Goal: Task Accomplishment & Management: Manage account settings

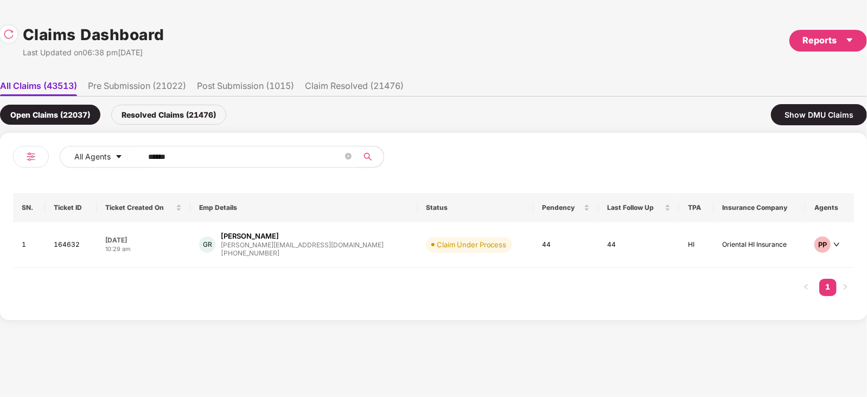
click at [266, 159] on input "******" at bounding box center [245, 157] width 195 height 16
paste input "text"
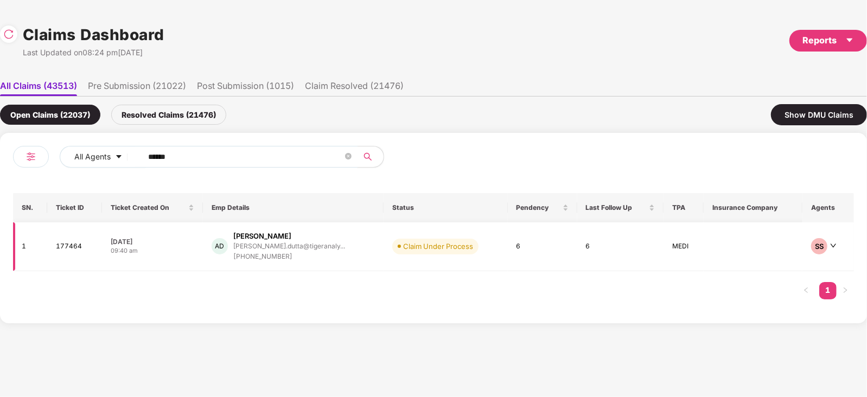
type input "******"
click at [384, 260] on td "Claim Under Process" at bounding box center [446, 247] width 124 height 49
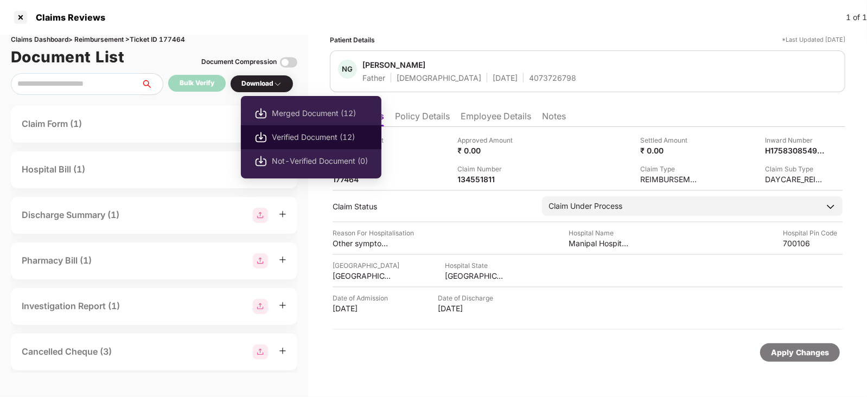
click at [294, 134] on span "Verified Document (12)" at bounding box center [320, 137] width 96 height 12
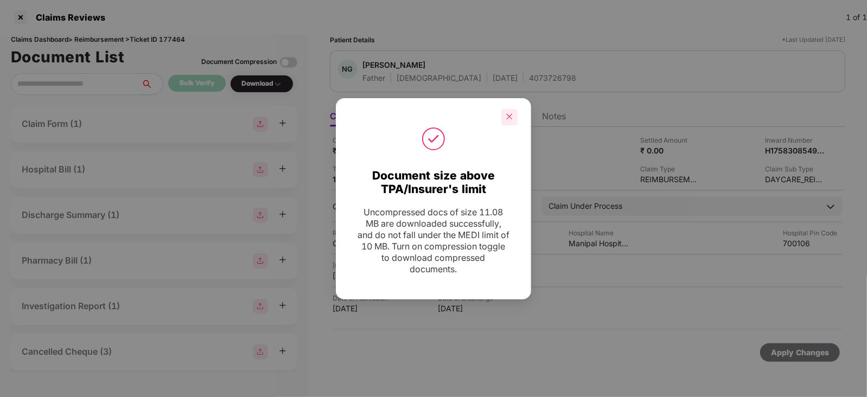
click at [513, 111] on div at bounding box center [510, 117] width 16 height 16
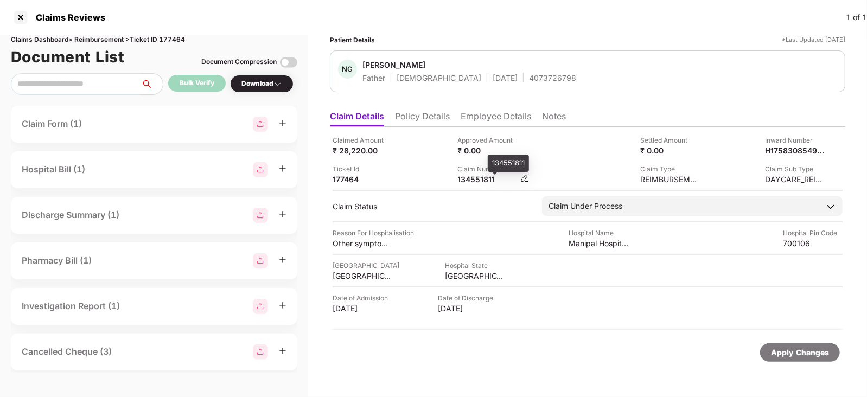
click at [472, 183] on div "134551811" at bounding box center [488, 179] width 60 height 10
copy div "134551811"
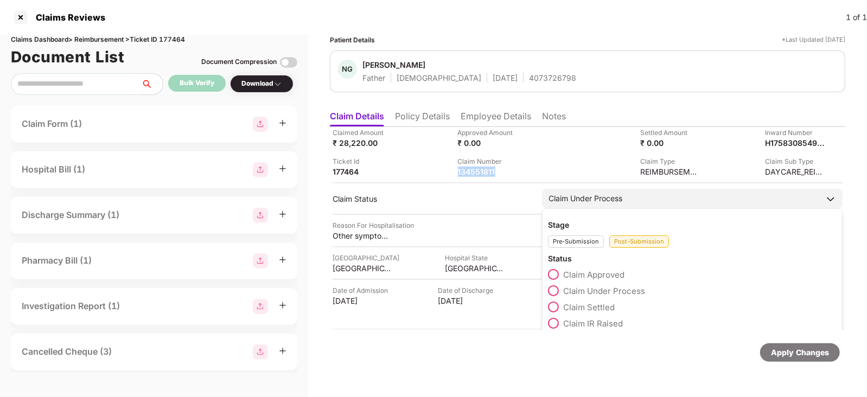
scroll to position [50, 0]
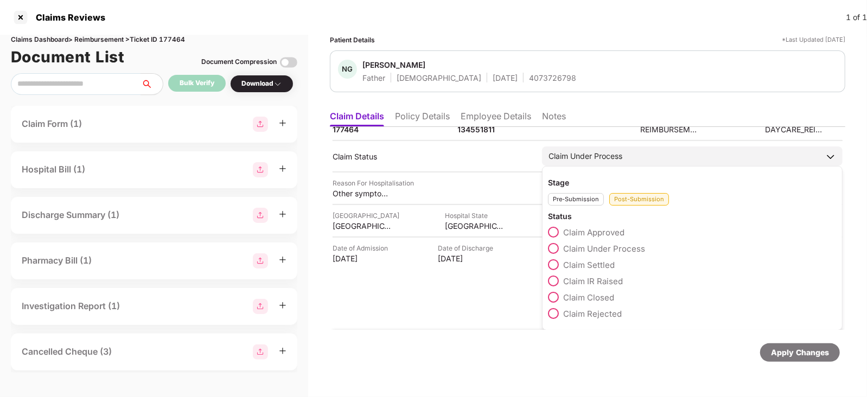
click at [608, 276] on span "Claim IR Raised" at bounding box center [593, 281] width 60 height 10
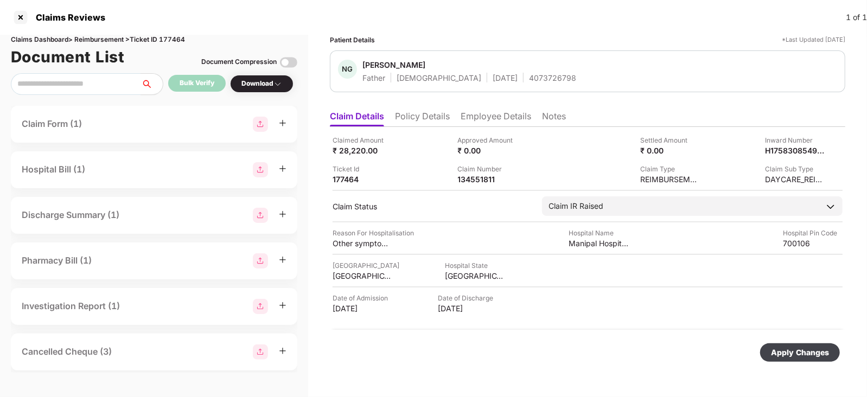
scroll to position [0, 0]
click at [784, 345] on div "Apply Changes" at bounding box center [800, 353] width 80 height 18
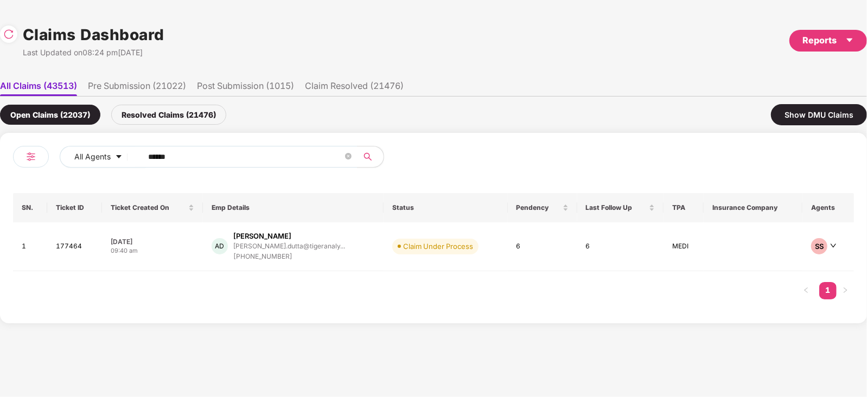
scroll to position [0, 1]
click at [275, 160] on input "******" at bounding box center [245, 157] width 195 height 16
paste input "text"
type input "******"
click at [318, 249] on div "[PERSON_NAME].gupta@pazcar..." at bounding box center [289, 246] width 104 height 7
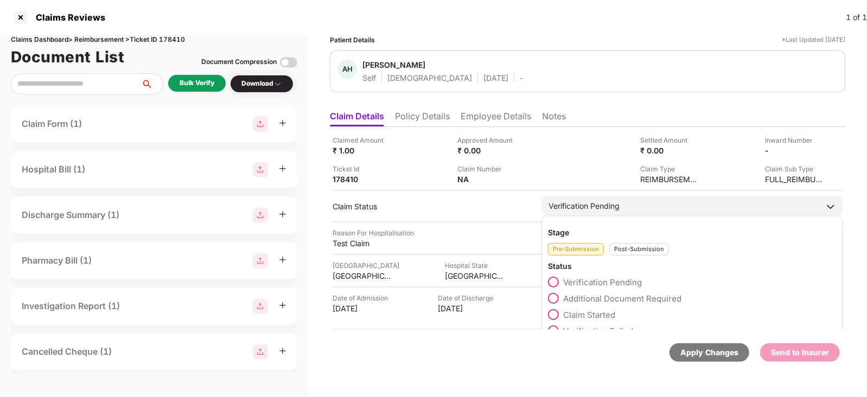
scroll to position [17, 0]
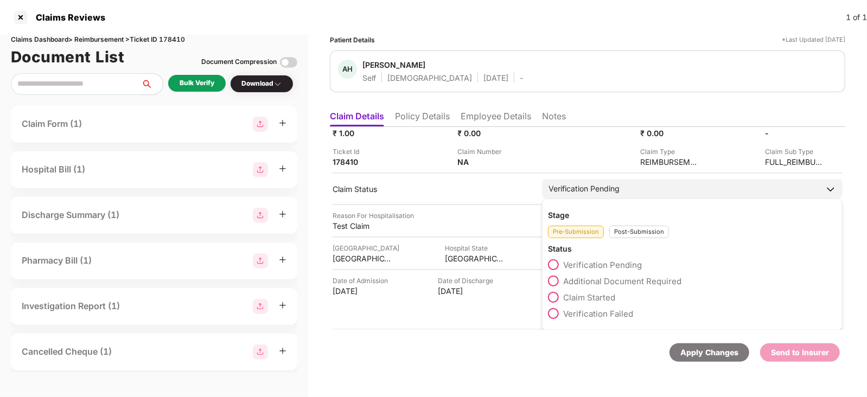
click at [624, 232] on div "Post-Submission" at bounding box center [640, 232] width 60 height 12
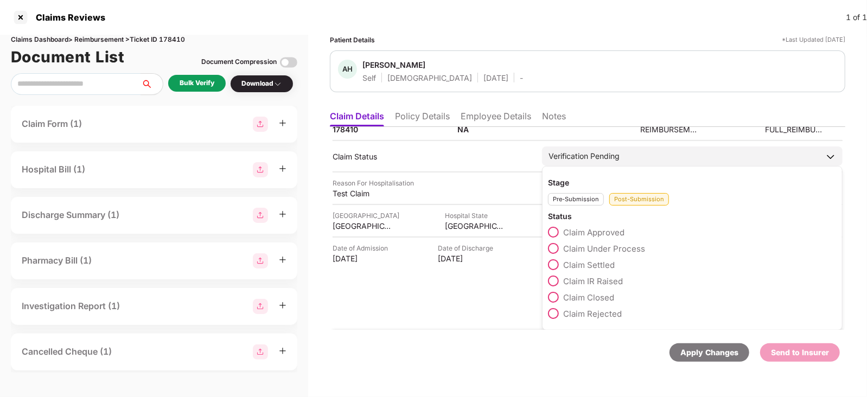
click at [600, 278] on span "Claim IR Raised" at bounding box center [593, 281] width 60 height 10
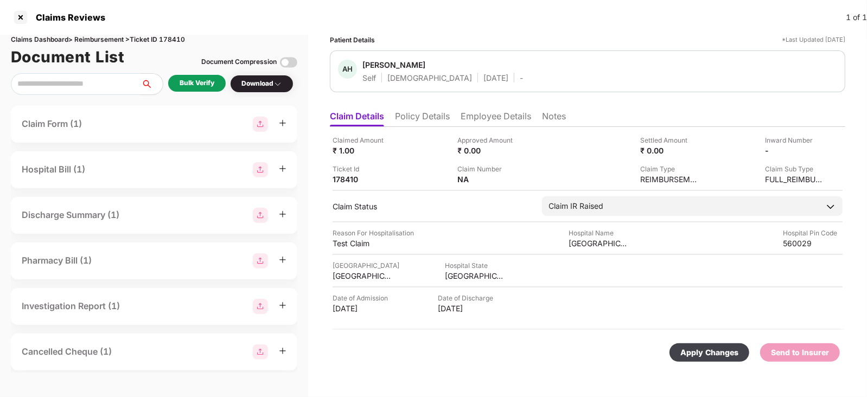
scroll to position [0, 0]
click at [685, 344] on div "Apply Changes" at bounding box center [710, 353] width 80 height 18
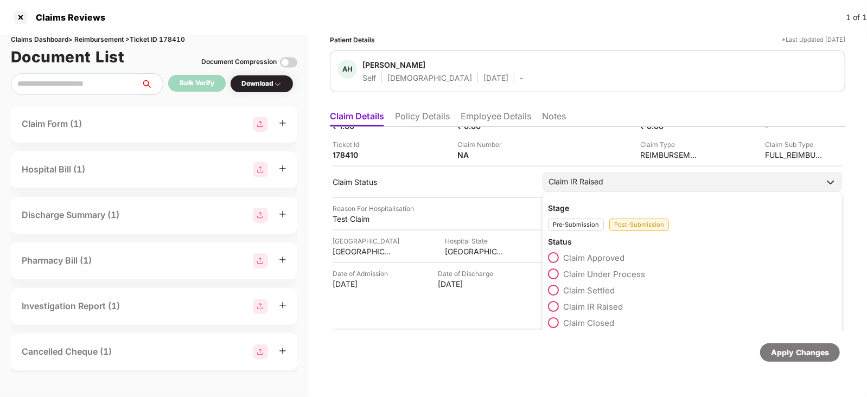
scroll to position [26, 0]
click at [600, 269] on span "Claim Under Process" at bounding box center [604, 273] width 82 height 10
click at [575, 222] on div "Pre-Submission" at bounding box center [576, 224] width 56 height 12
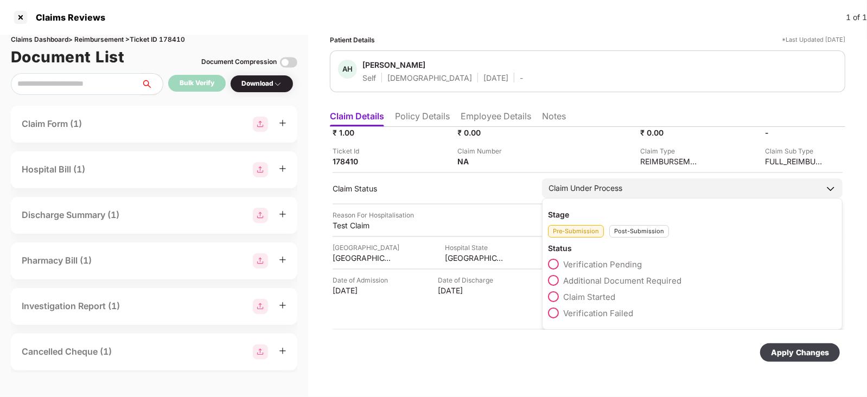
scroll to position [17, 0]
click at [588, 267] on span "Verification Pending" at bounding box center [602, 265] width 79 height 10
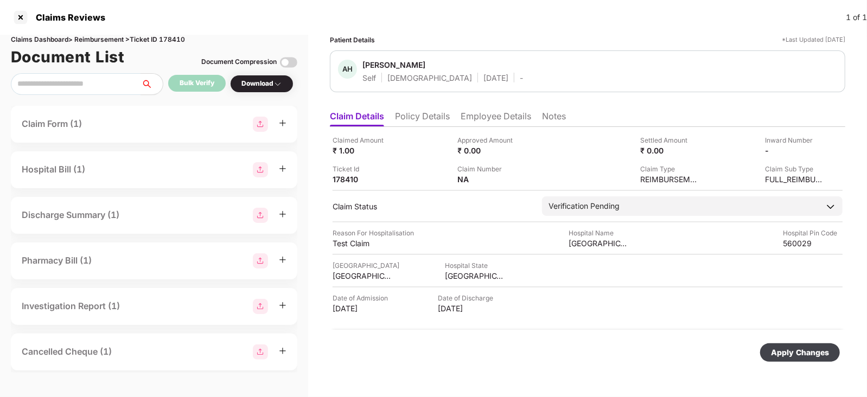
scroll to position [0, 0]
click at [777, 351] on div "Apply Changes" at bounding box center [800, 353] width 58 height 12
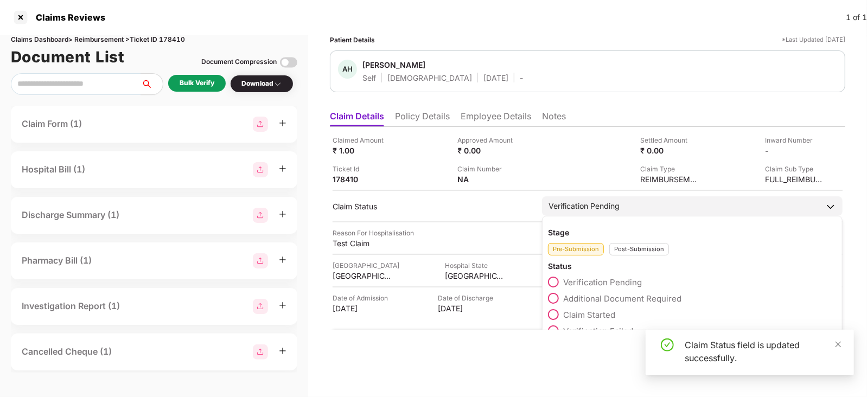
click at [637, 247] on div "Post-Submission" at bounding box center [640, 249] width 60 height 12
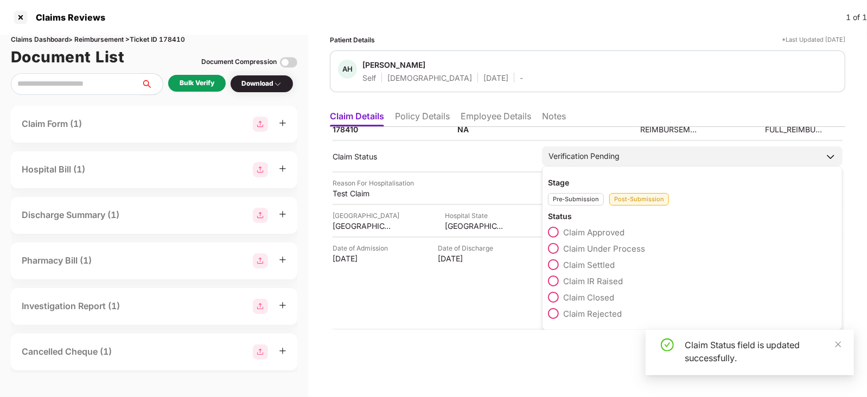
click at [594, 274] on div "Claim Settled" at bounding box center [692, 267] width 289 height 16
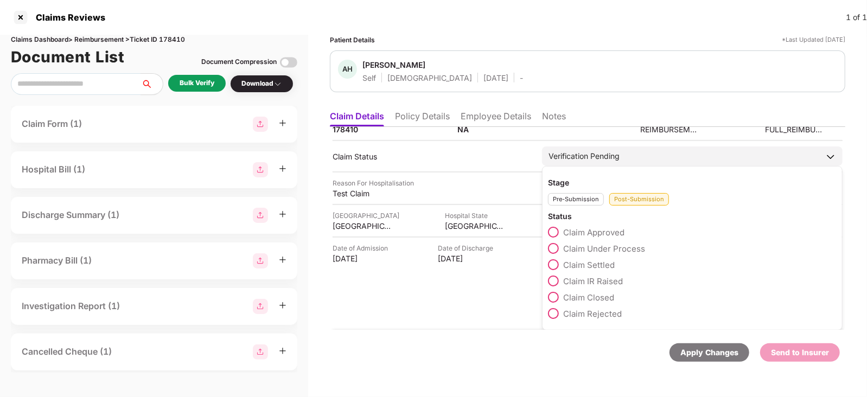
click at [593, 280] on span "Claim IR Raised" at bounding box center [593, 281] width 60 height 10
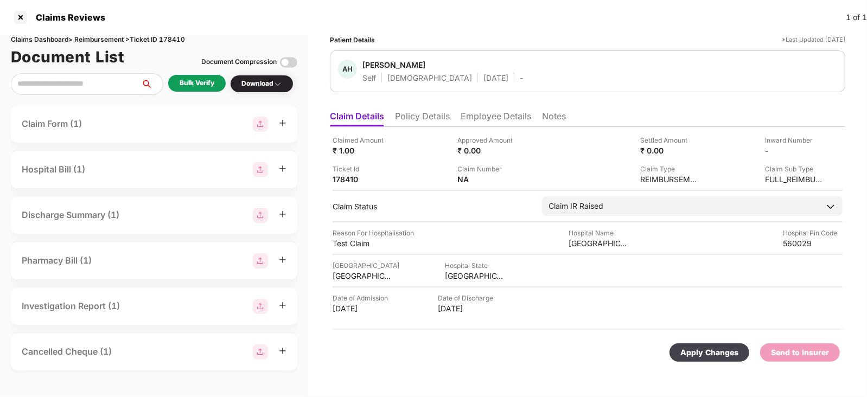
scroll to position [0, 0]
click at [688, 344] on div "Apply Changes" at bounding box center [710, 353] width 80 height 18
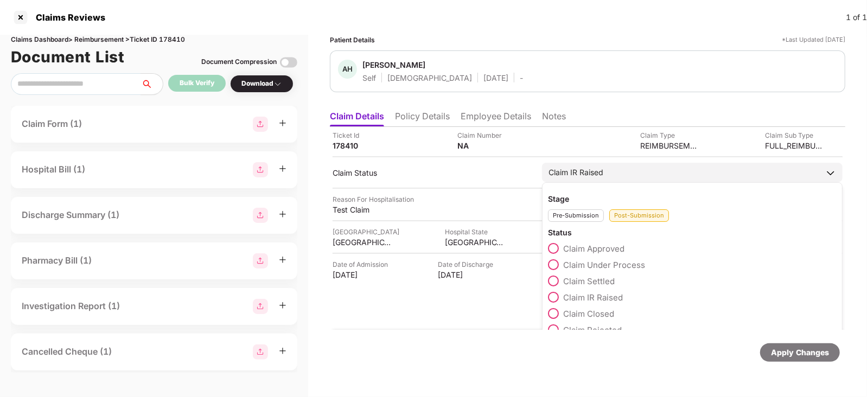
scroll to position [50, 0]
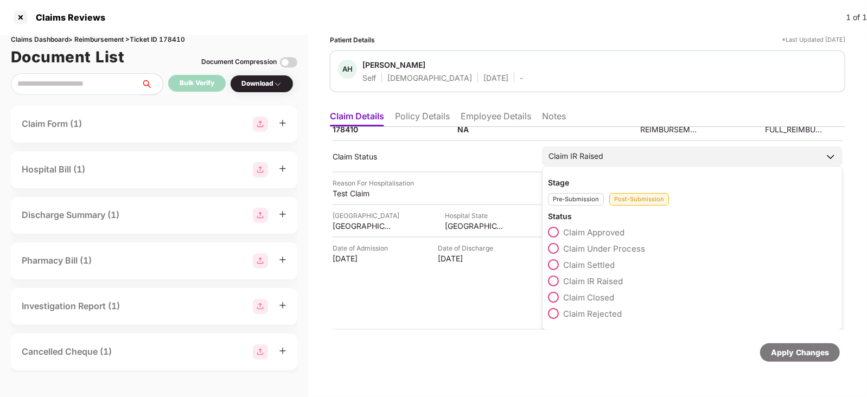
click at [578, 200] on div "Pre-Submission" at bounding box center [576, 199] width 56 height 12
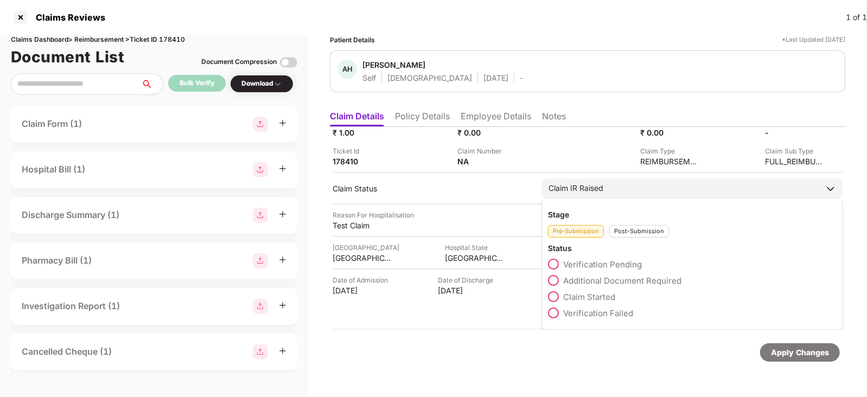
scroll to position [17, 0]
click at [597, 264] on span "Verification Pending" at bounding box center [602, 265] width 79 height 10
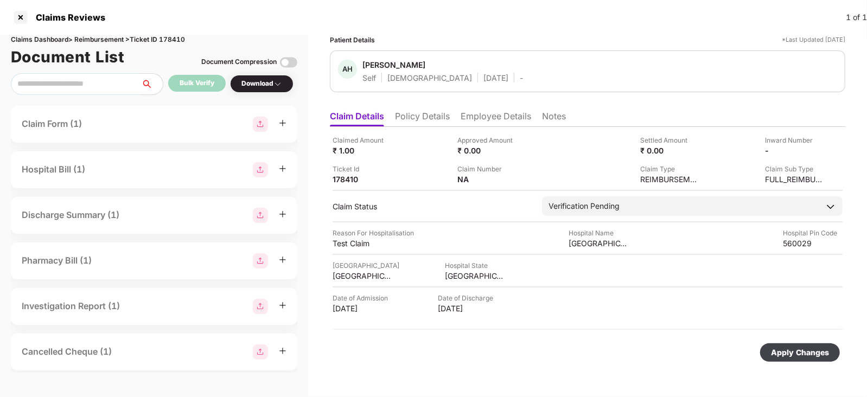
scroll to position [0, 0]
click at [798, 350] on div "Apply Changes" at bounding box center [800, 353] width 58 height 12
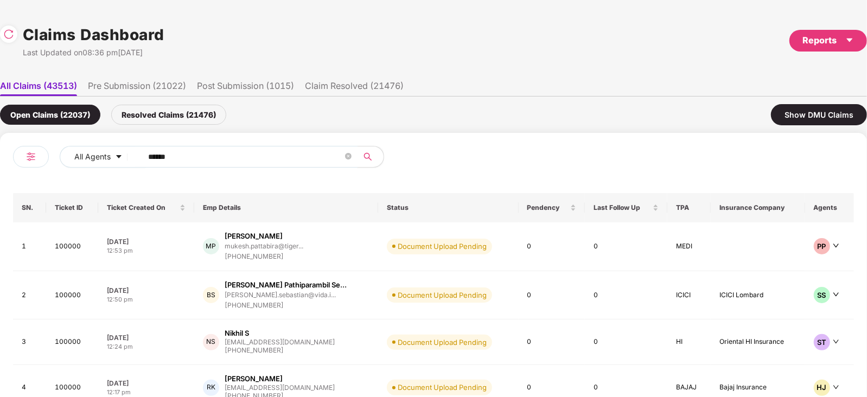
scroll to position [0, 1]
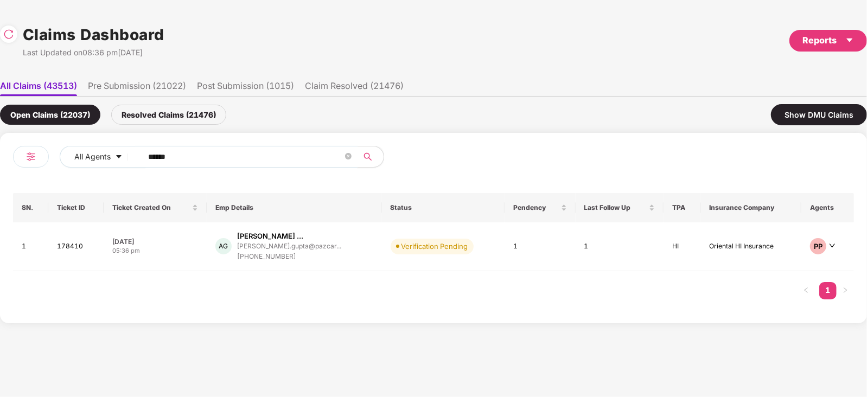
click at [221, 155] on input "******" at bounding box center [245, 157] width 195 height 16
paste input "text"
type input "******"
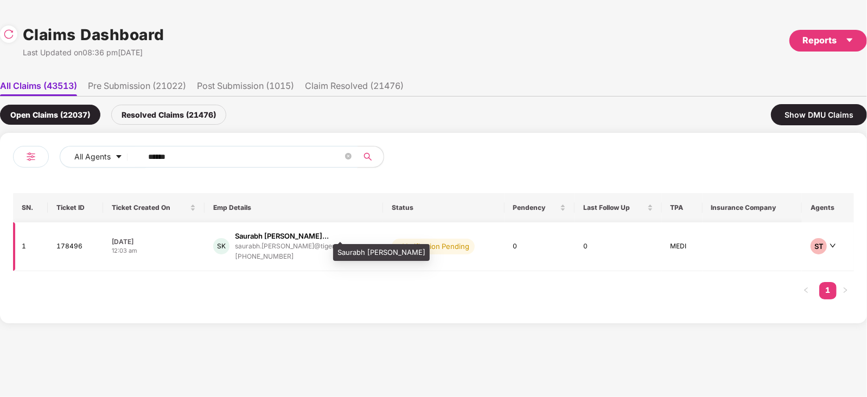
click at [284, 236] on div "Saurabh [PERSON_NAME]..." at bounding box center [282, 236] width 94 height 10
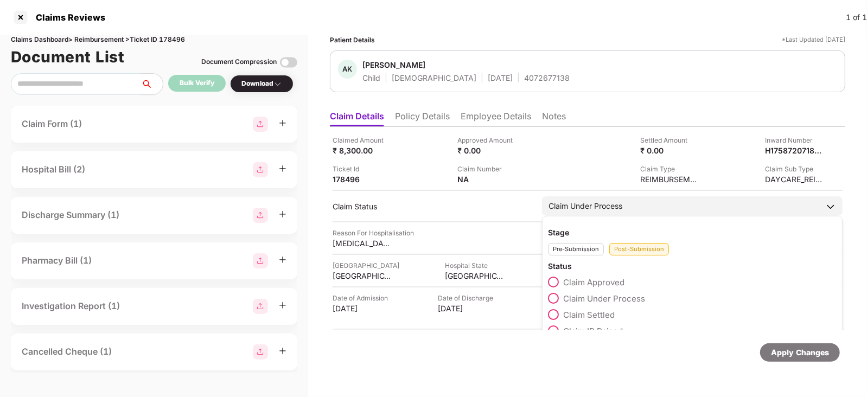
scroll to position [50, 0]
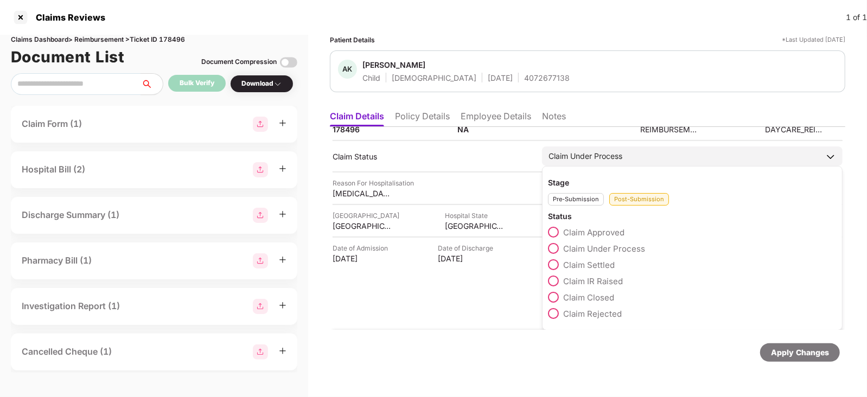
click at [591, 293] on span "Claim Closed" at bounding box center [588, 298] width 51 height 10
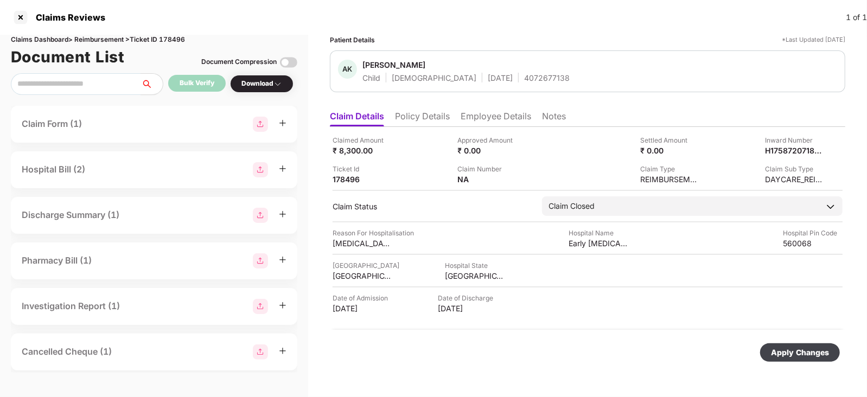
scroll to position [0, 0]
click at [776, 352] on div "Apply Changes" at bounding box center [800, 353] width 58 height 12
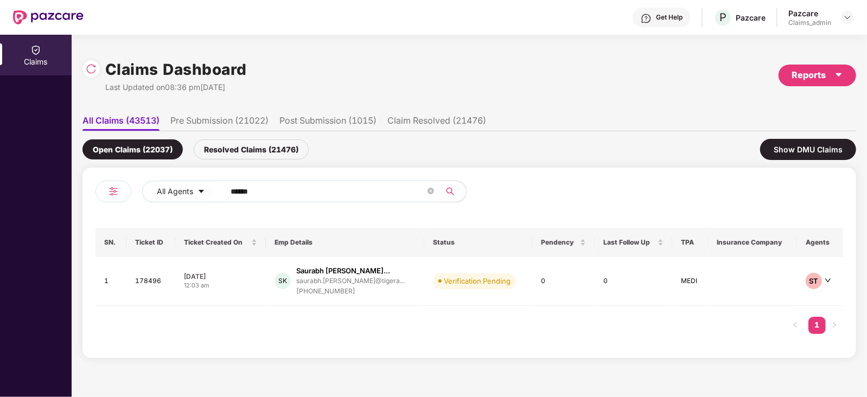
click at [357, 176] on div "All Agents ****** SN. Ticket ID Ticket Created On Emp Details Status Pendency L…" at bounding box center [469, 263] width 774 height 191
click at [337, 182] on span "******" at bounding box center [329, 192] width 223 height 22
paste input "text"
type input "******"
click at [378, 259] on td "AD [PERSON_NAME] [PERSON_NAME].dutta@tigeranaly... [PHONE_NUMBER]" at bounding box center [344, 281] width 161 height 49
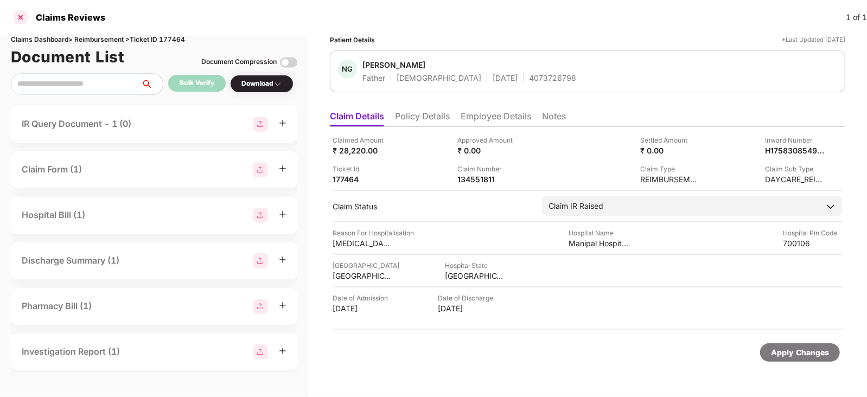
click at [26, 20] on div at bounding box center [20, 17] width 17 height 17
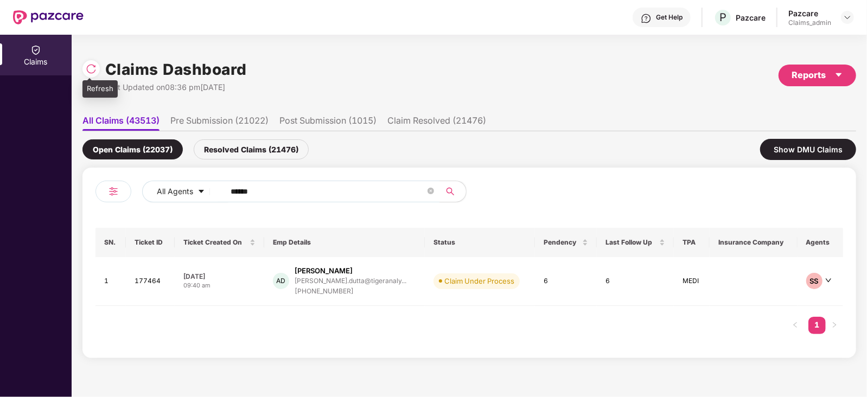
click at [88, 65] on img at bounding box center [91, 69] width 11 height 11
